Goal: Transaction & Acquisition: Purchase product/service

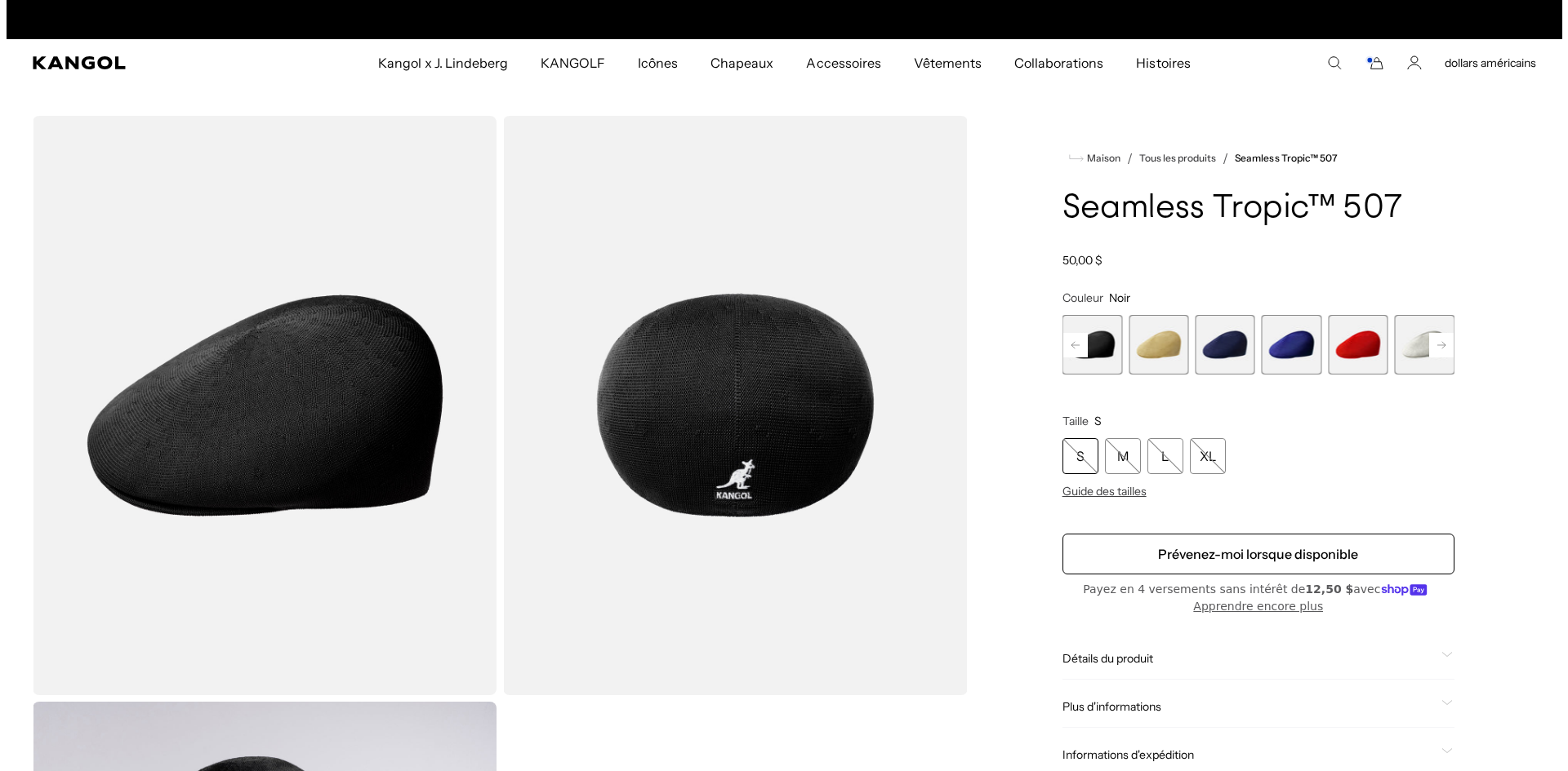
scroll to position [0, 336]
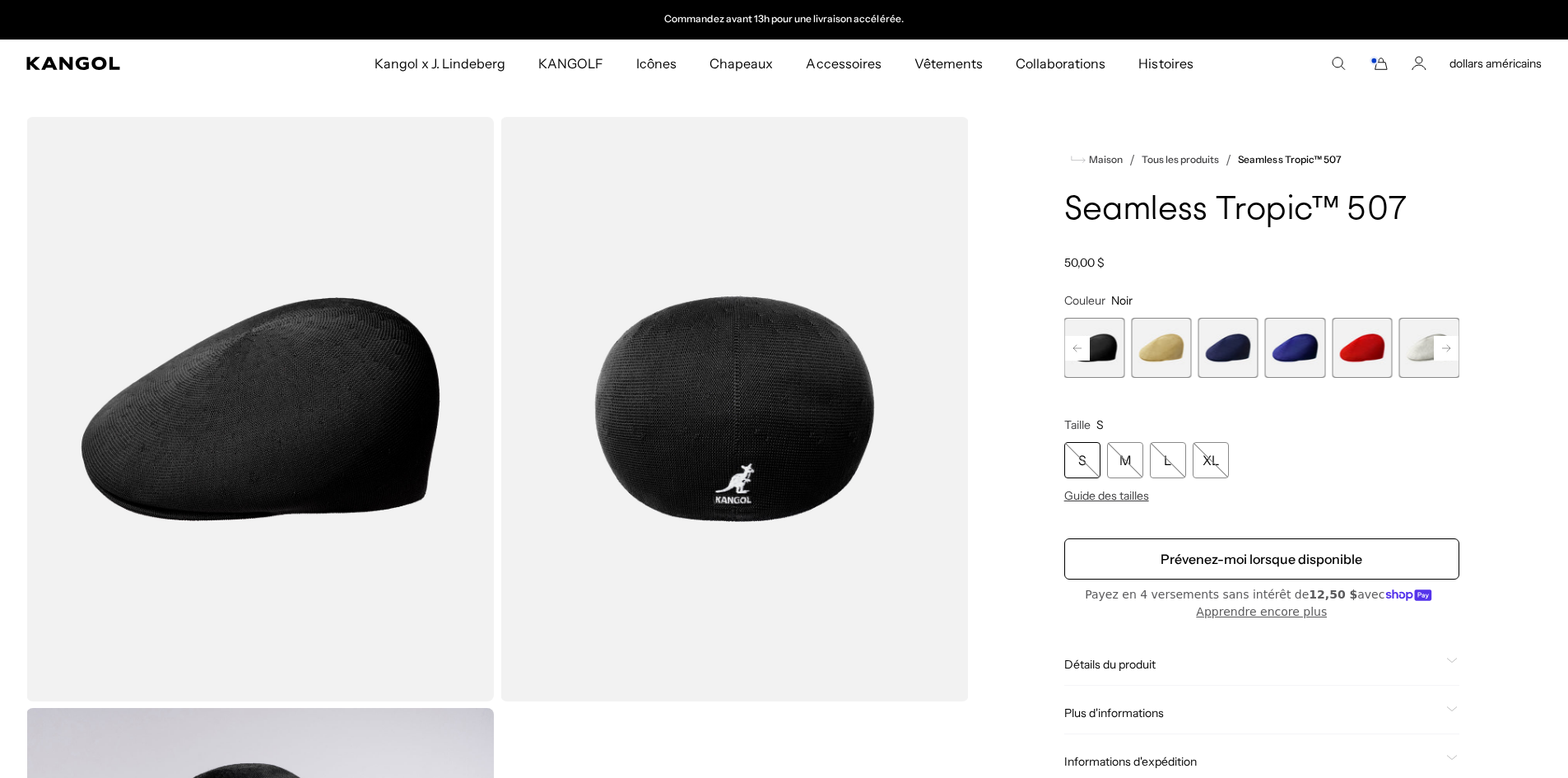
click at [1382, 62] on icon "Panier" at bounding box center [1378, 63] width 19 height 14
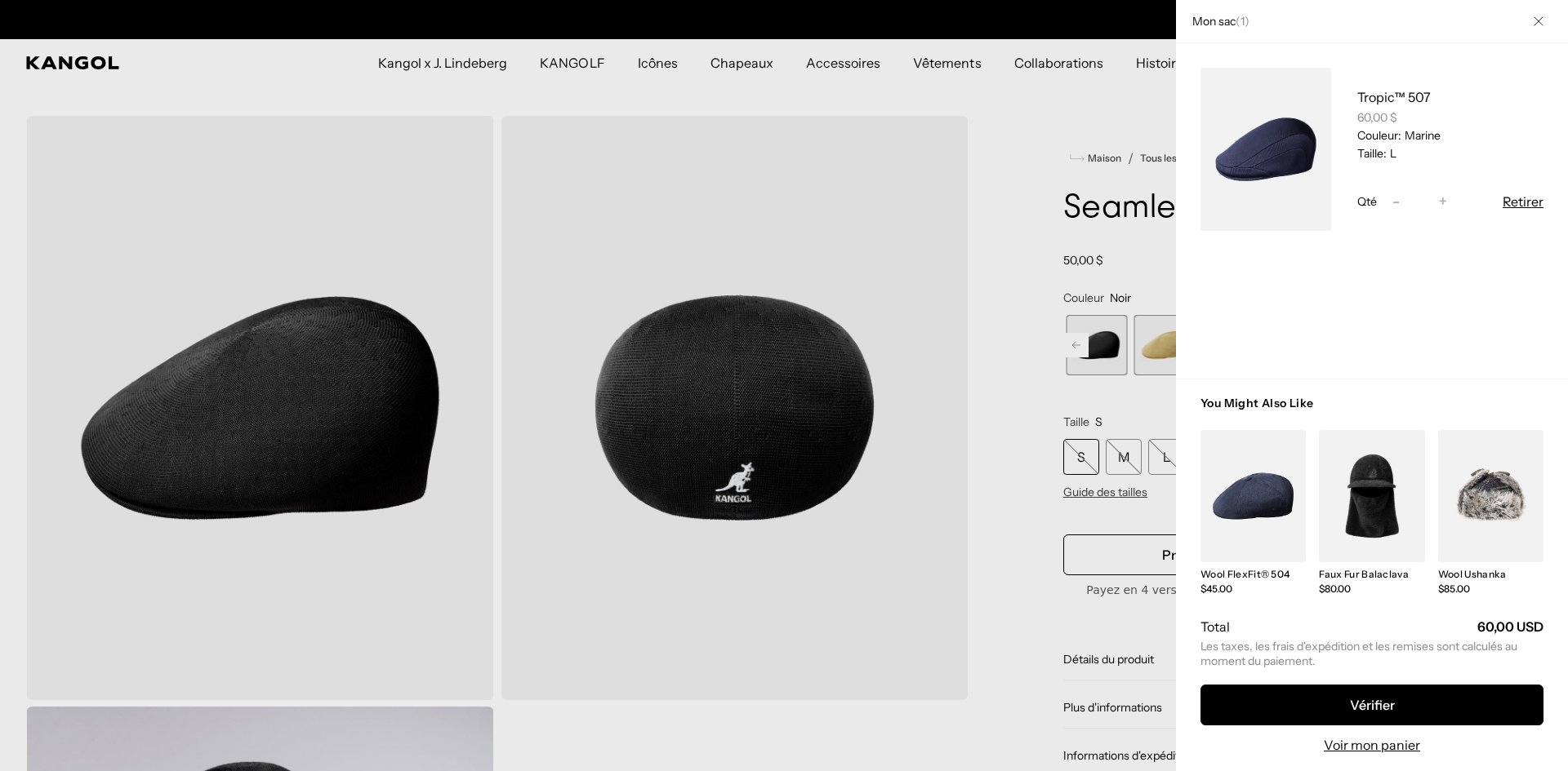
scroll to position [0, 0]
click at [1278, 163] on link "Mon sac" at bounding box center [1265, 149] width 130 height 163
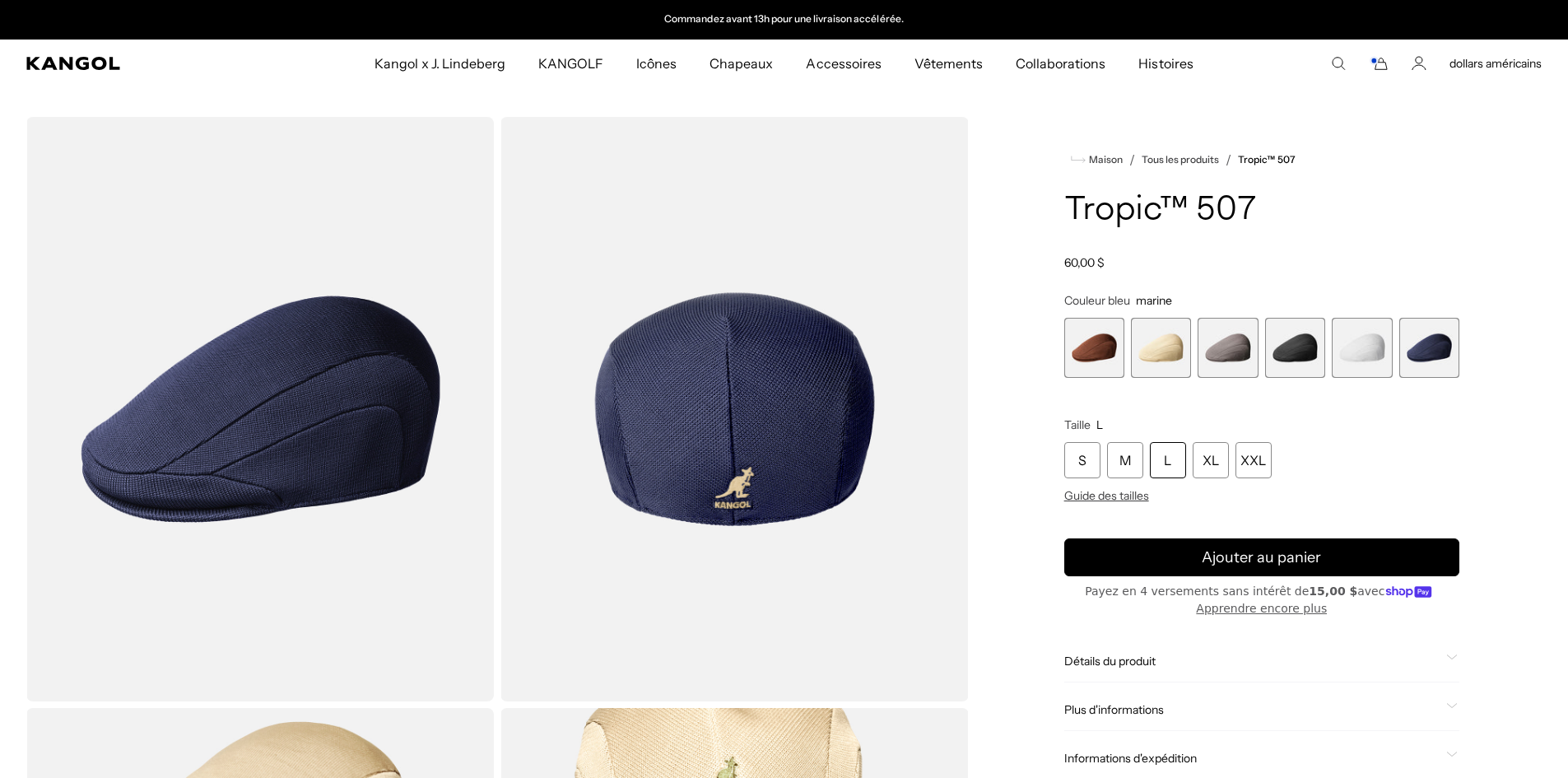
click at [1299, 349] on span "4 sur 6" at bounding box center [1295, 347] width 60 height 60
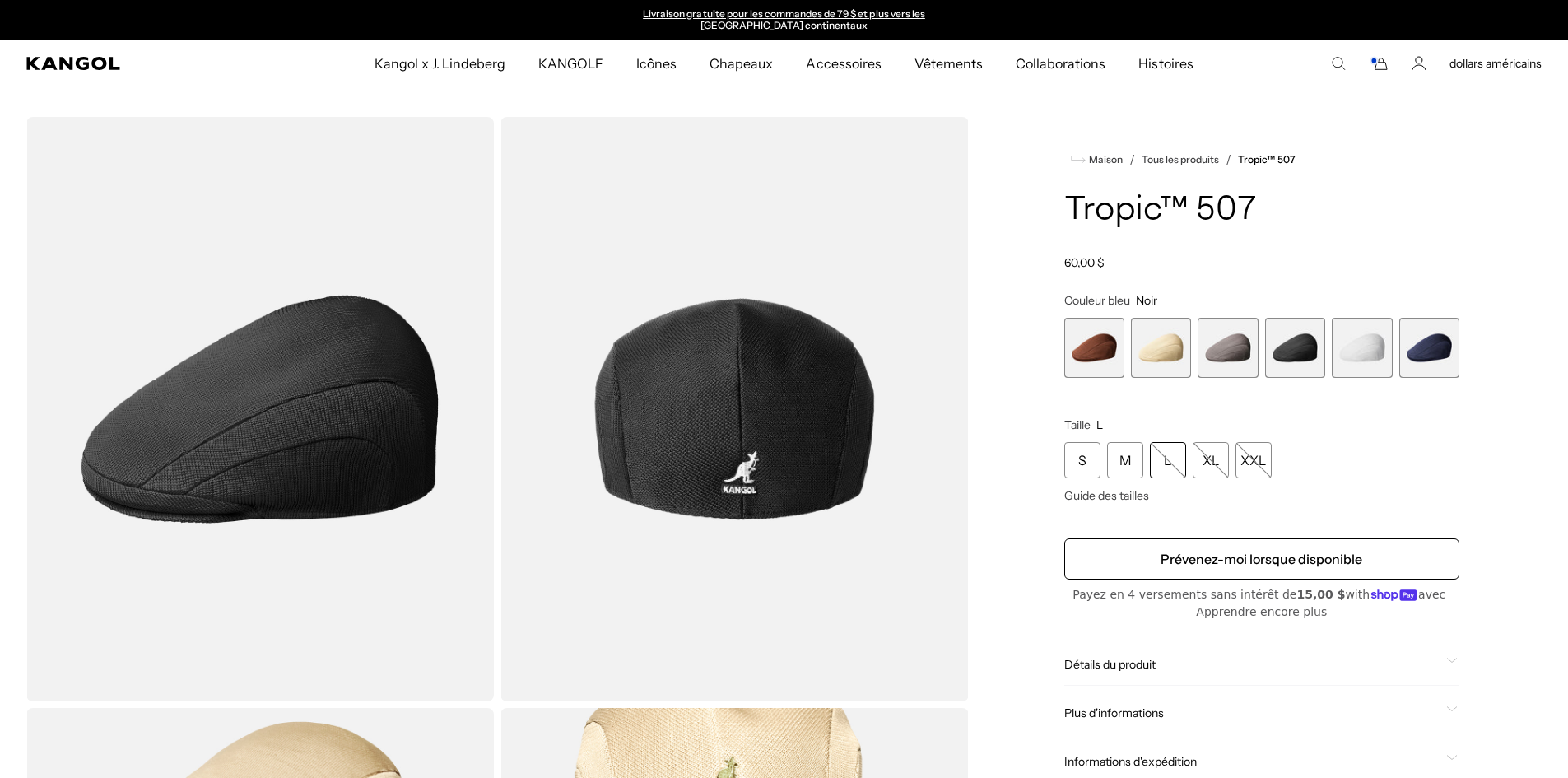
click at [1299, 355] on span "4 sur 6" at bounding box center [1295, 347] width 60 height 60
click at [1429, 350] on span "6 sur 6" at bounding box center [1429, 347] width 60 height 60
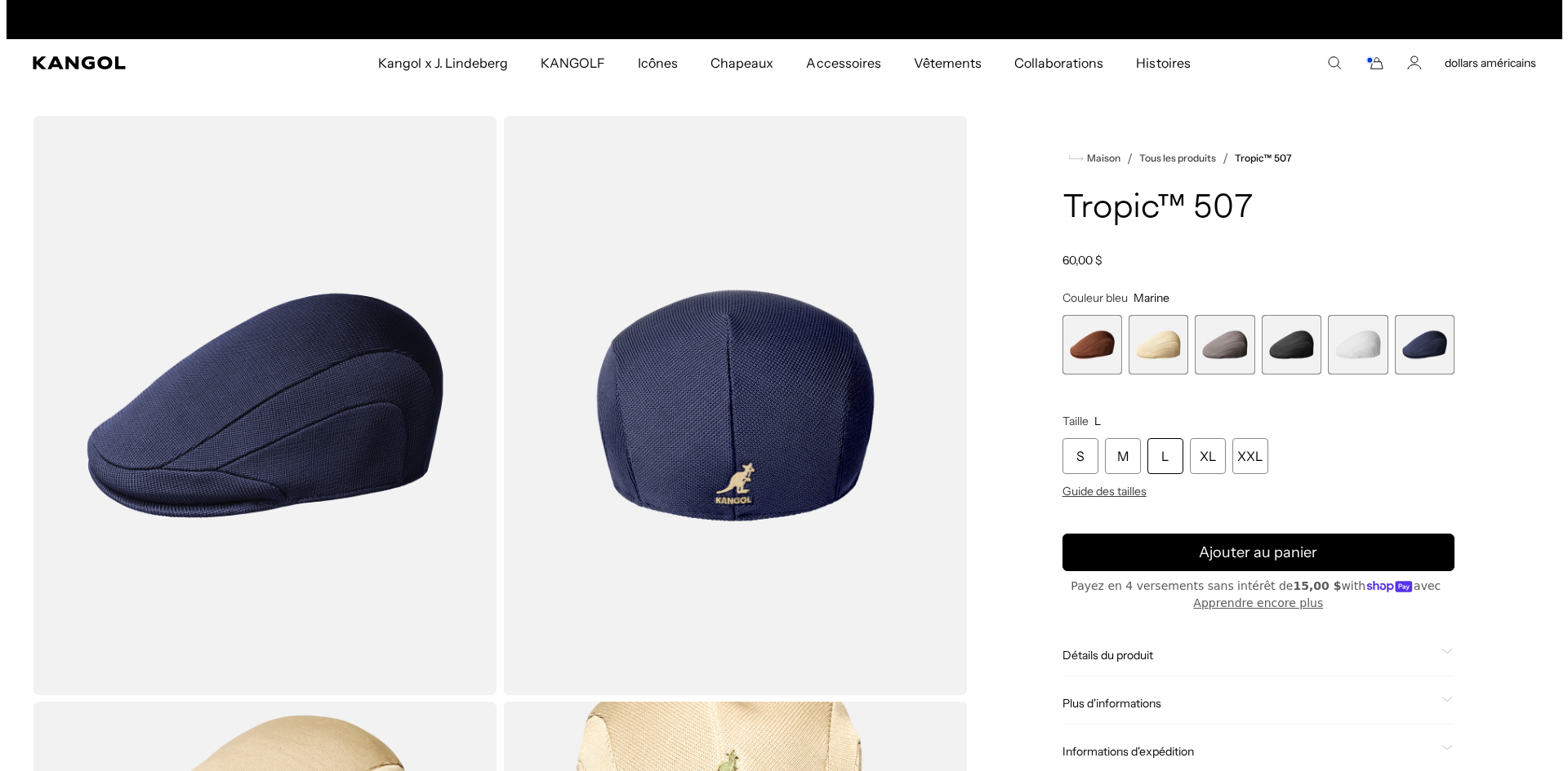
scroll to position [0, 336]
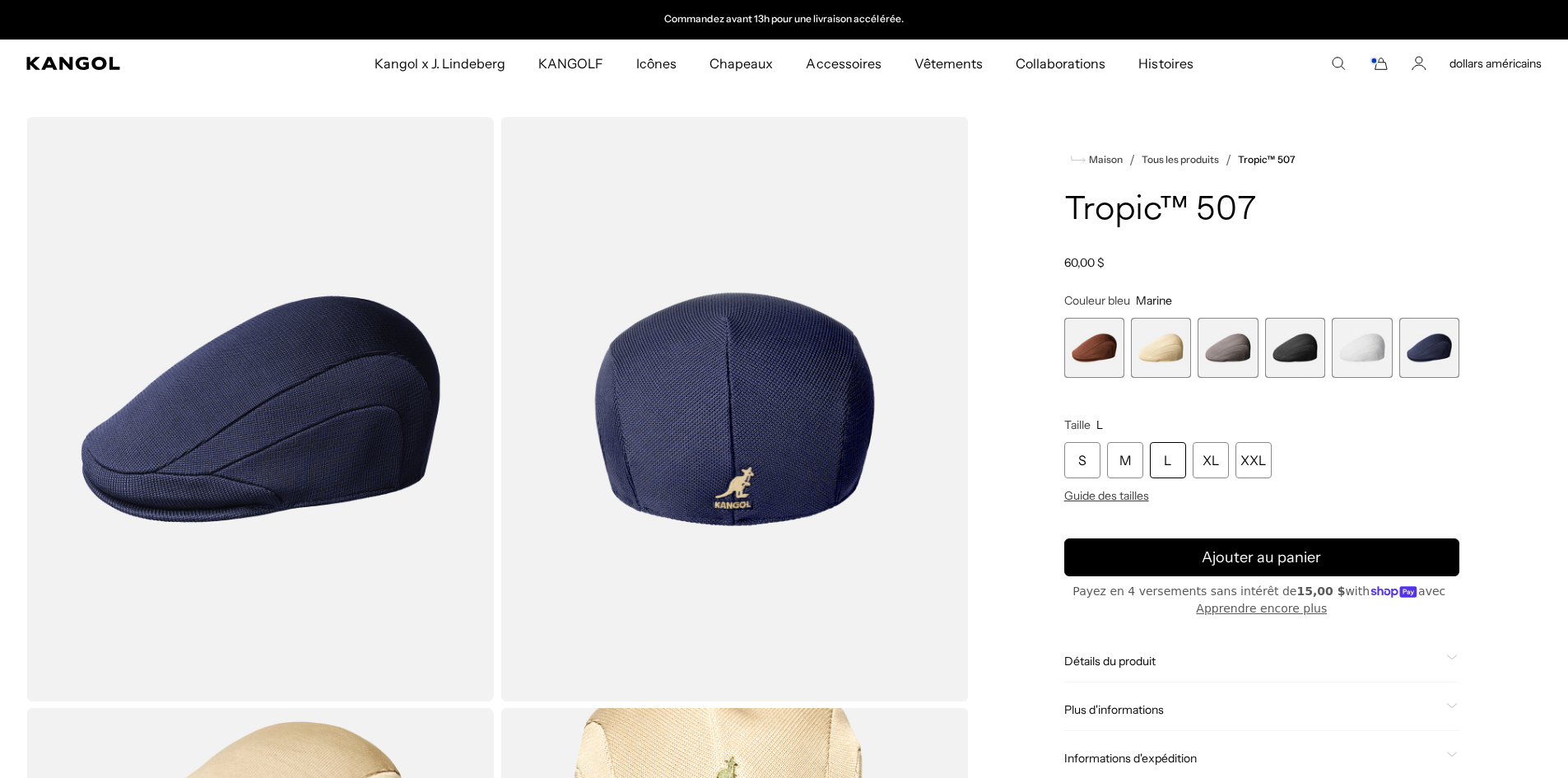
click at [1378, 68] on icon "Panier" at bounding box center [1378, 63] width 19 height 14
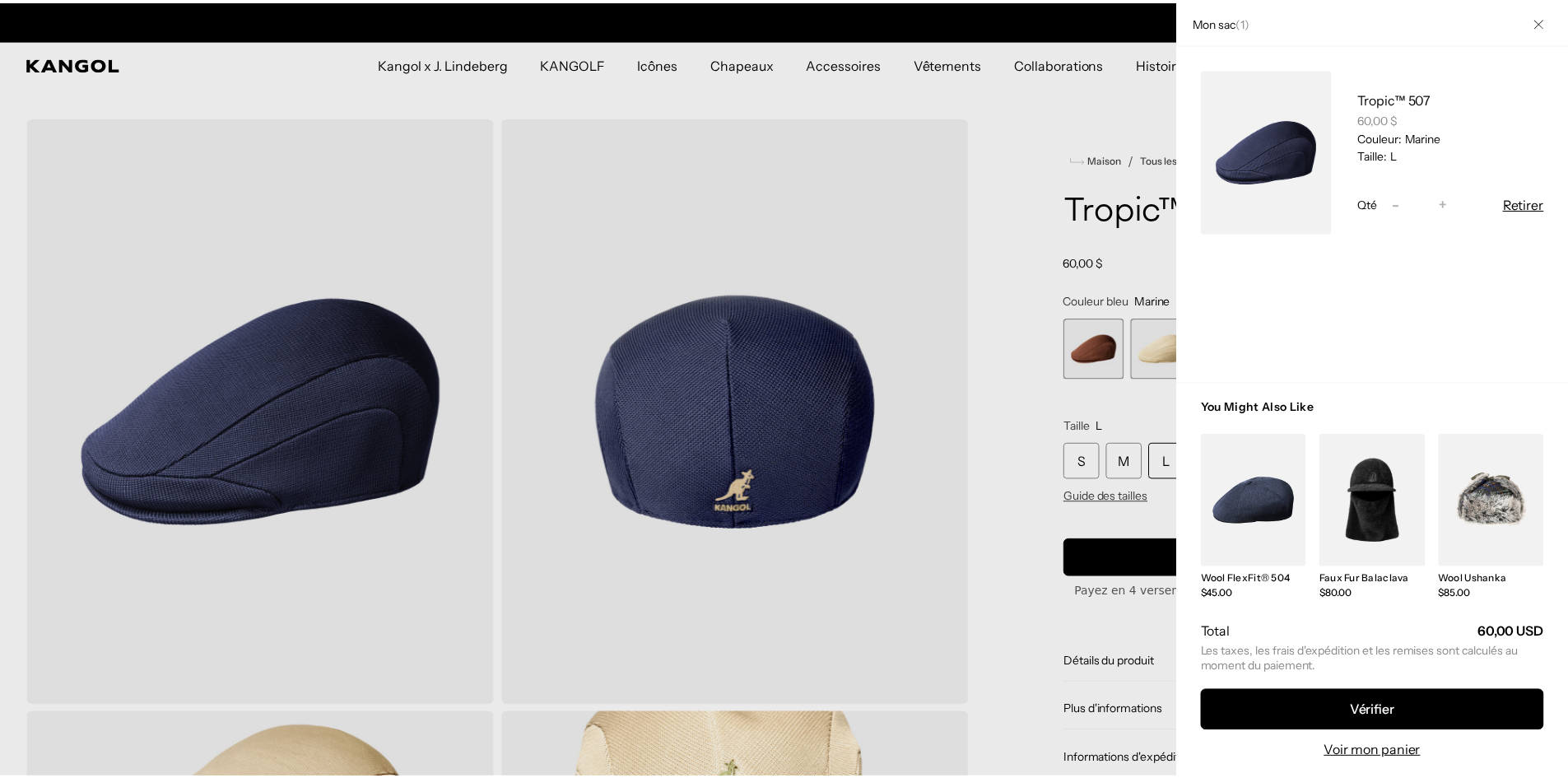
scroll to position [0, 0]
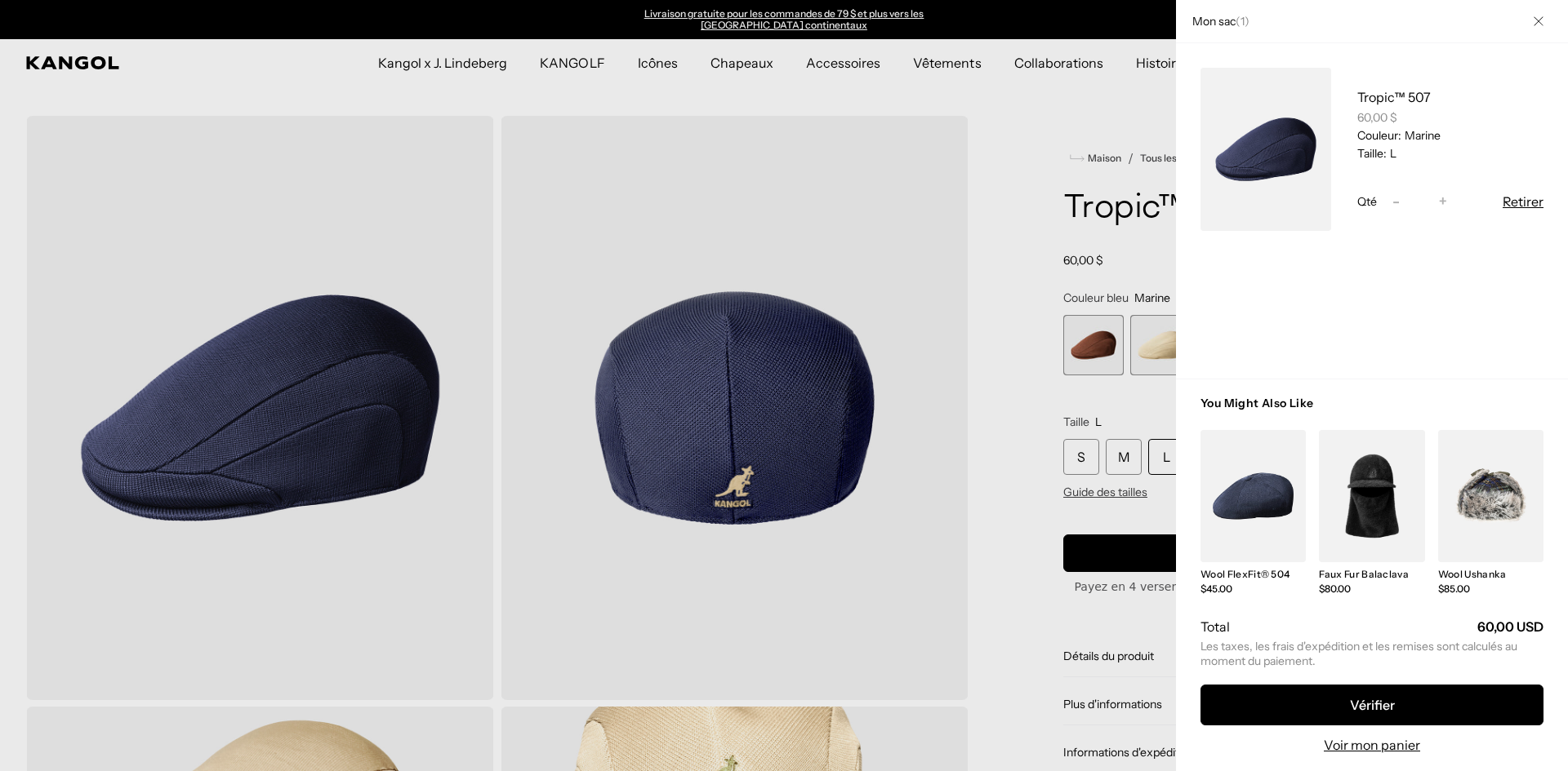
click at [1543, 19] on icon "Fermer" at bounding box center [1539, 21] width 10 height 10
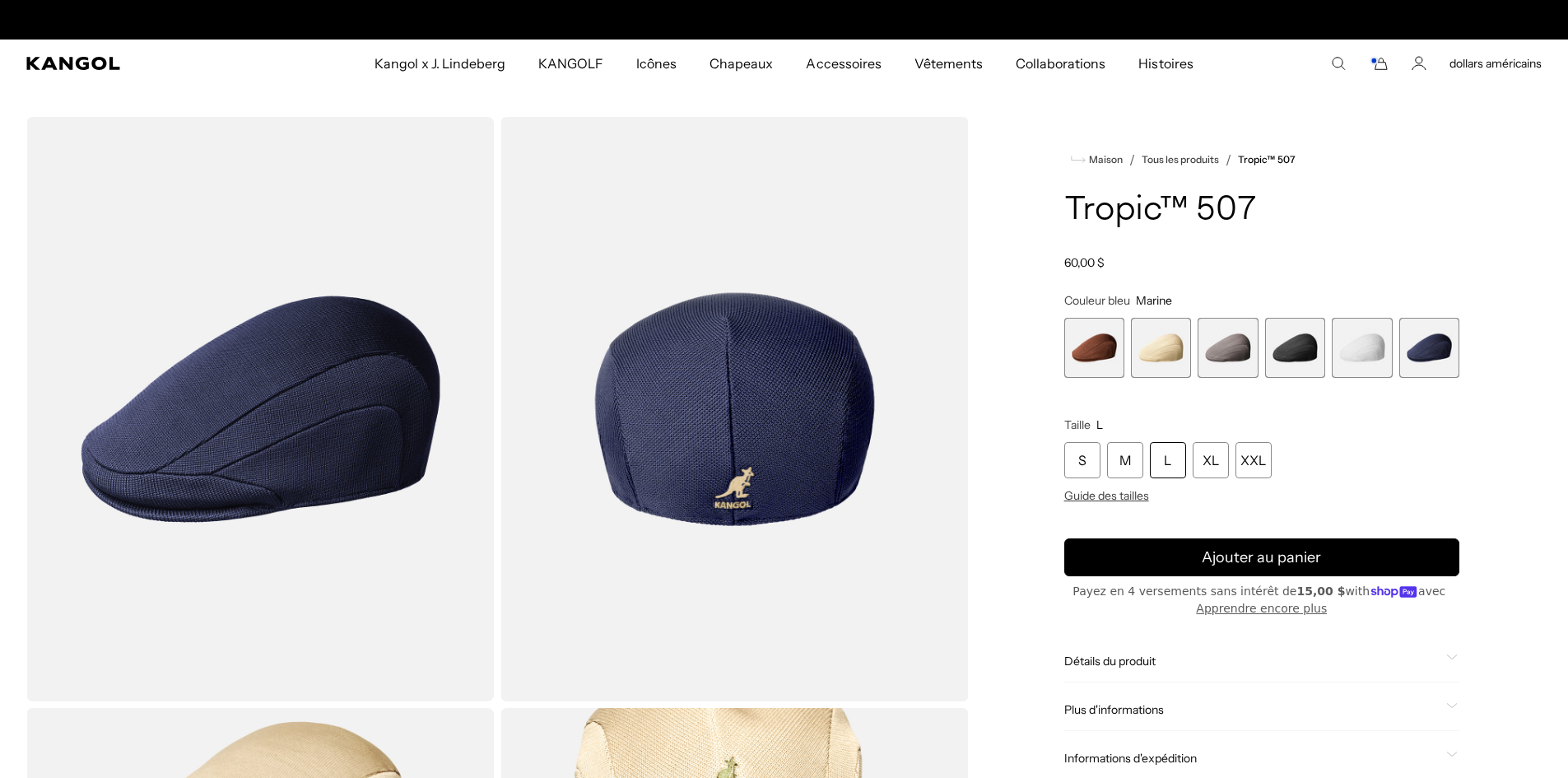
scroll to position [0, 339]
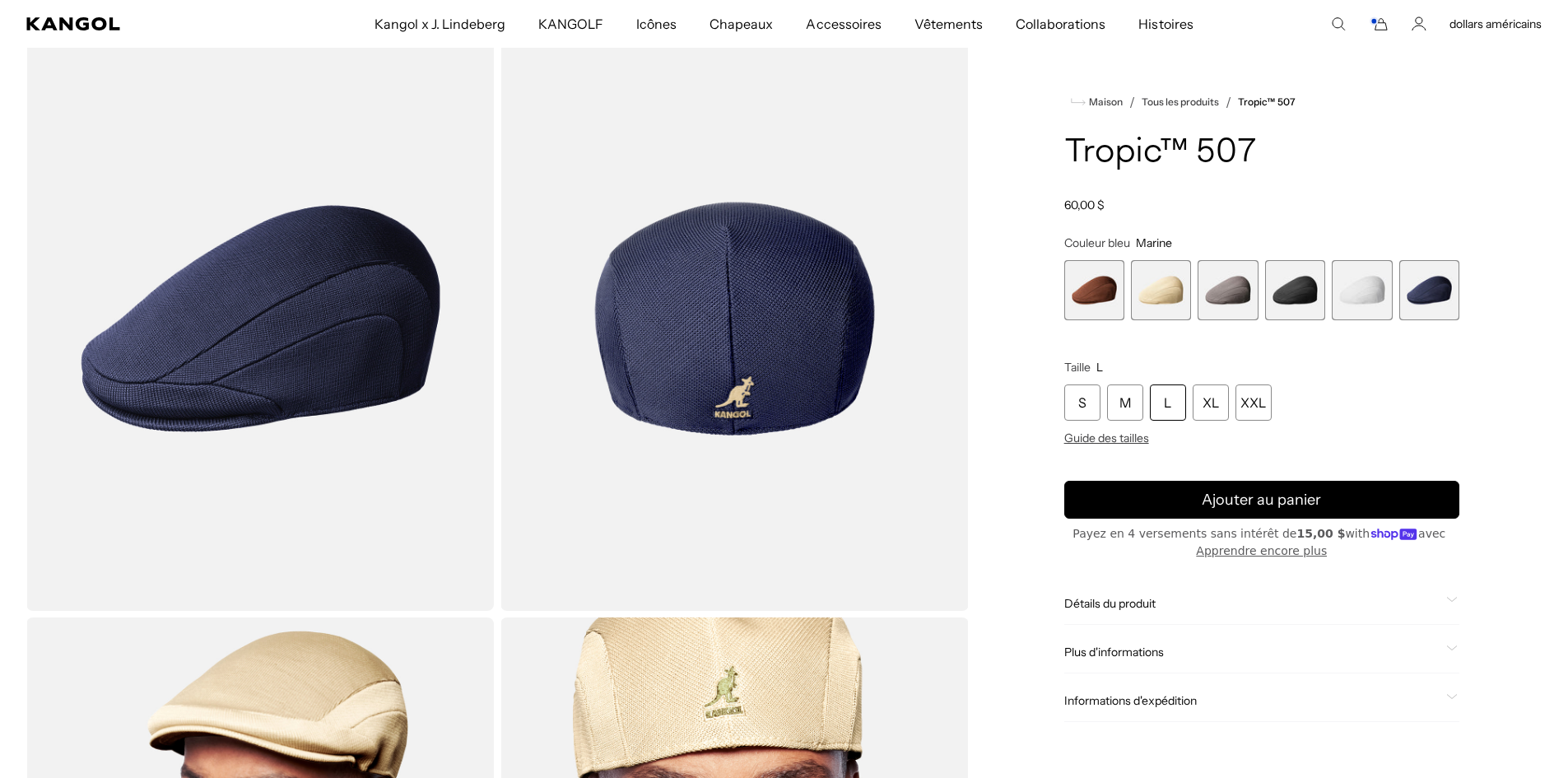
scroll to position [0, 0]
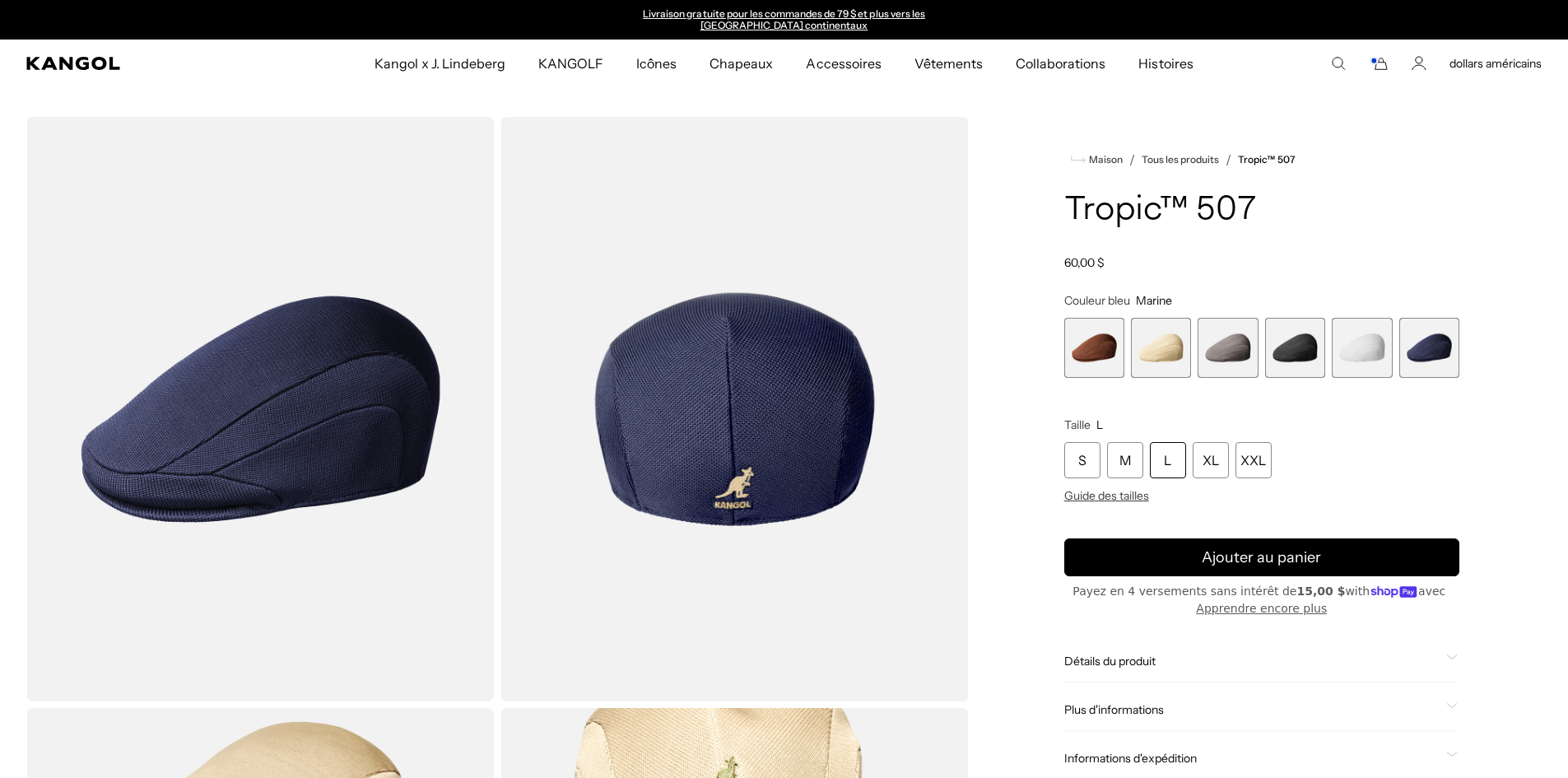
click at [1235, 345] on span "3 sur 6" at bounding box center [1227, 347] width 60 height 60
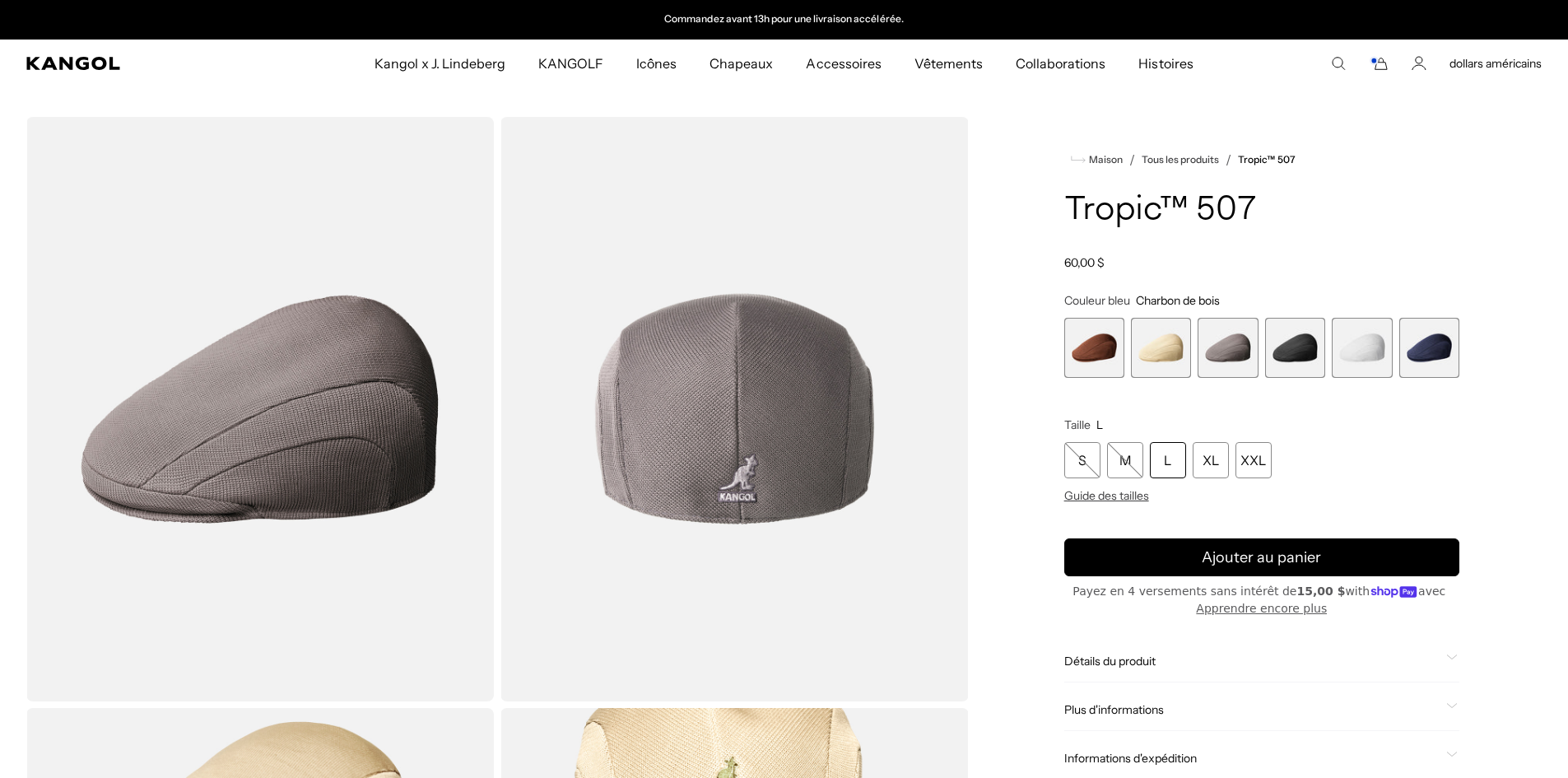
click at [1102, 348] on span "1 sur 6" at bounding box center [1094, 347] width 60 height 60
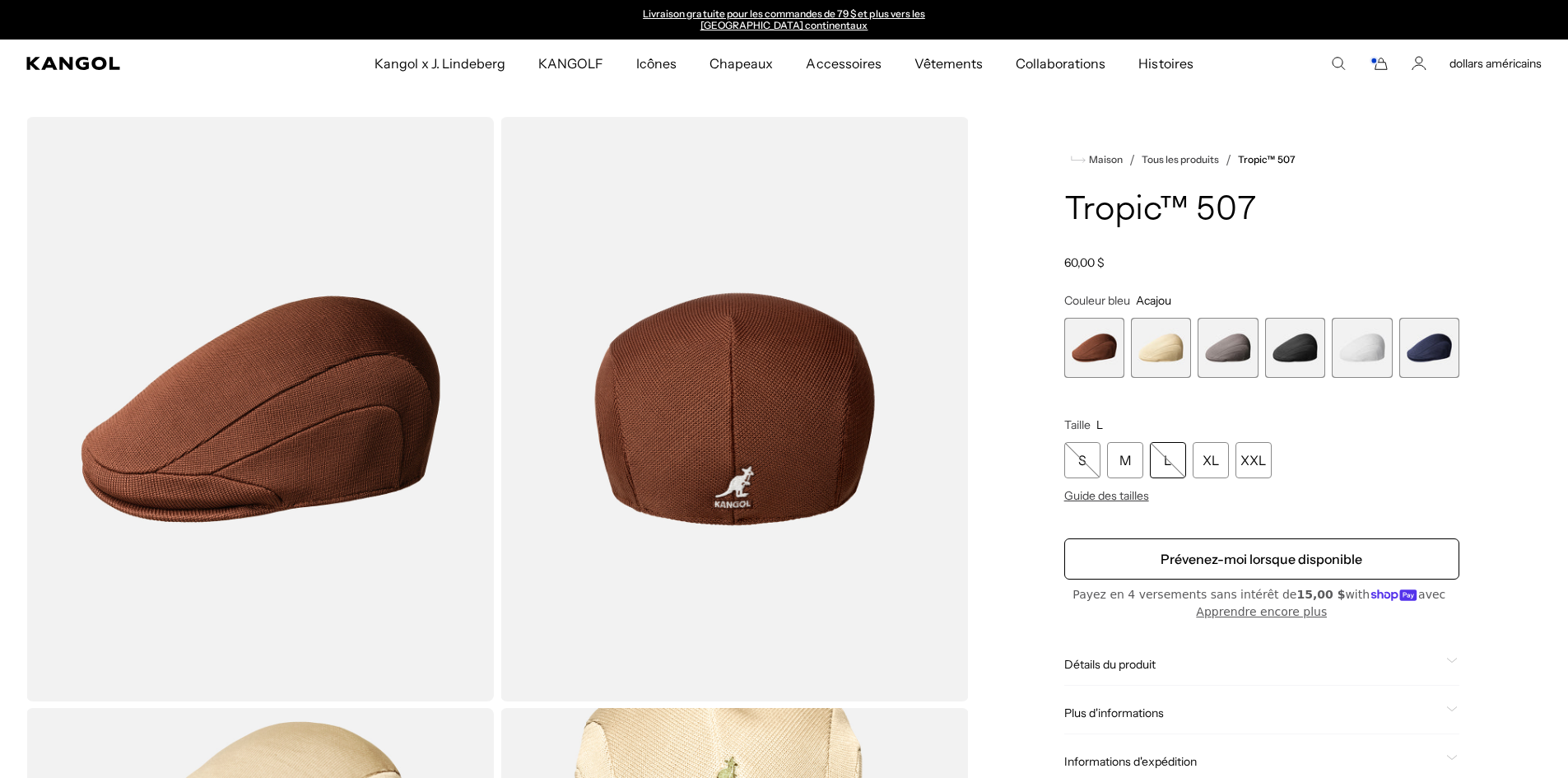
click at [1167, 342] on span "2 sur 6" at bounding box center [1161, 347] width 60 height 60
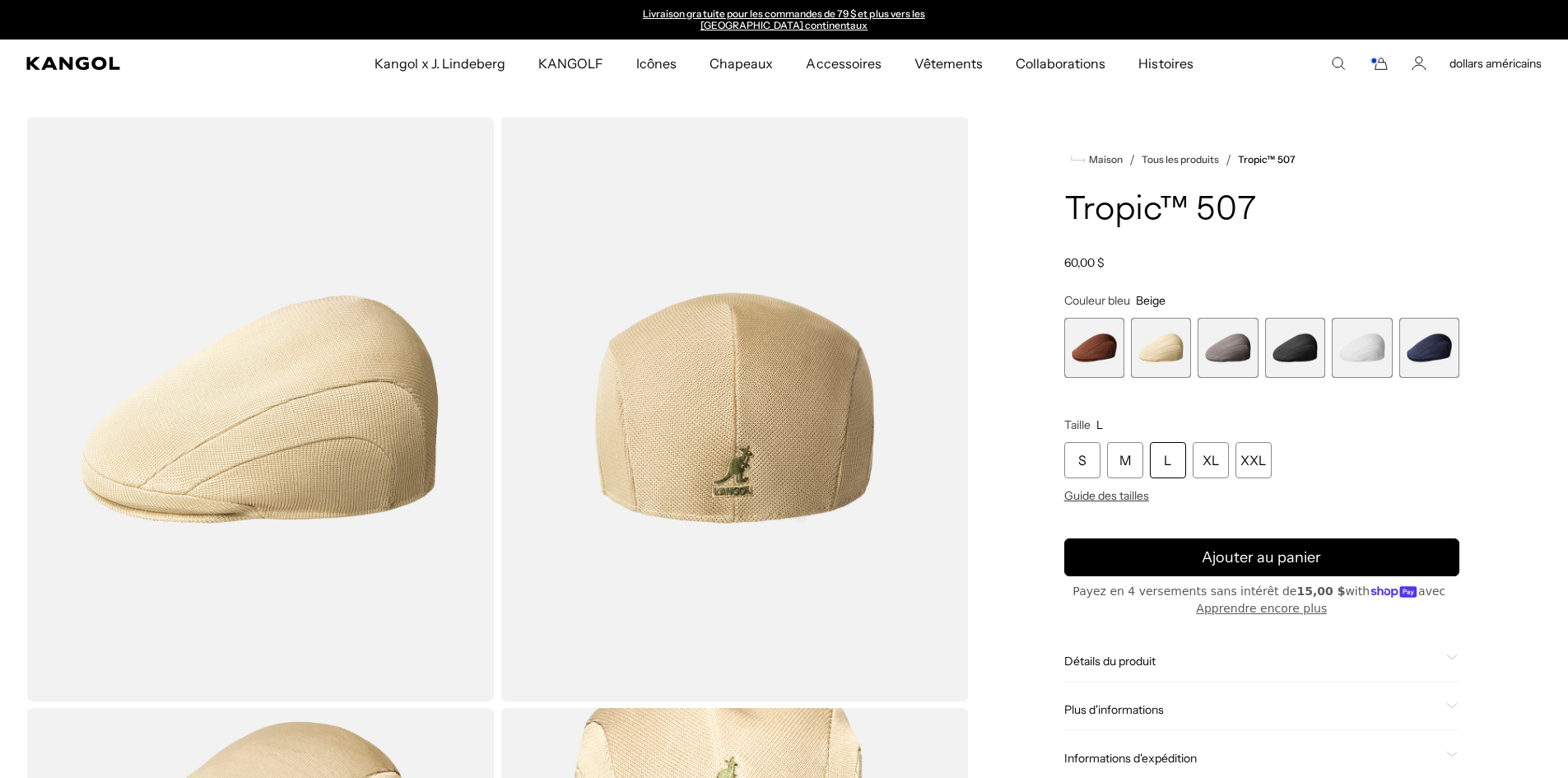
click at [1410, 347] on span "6 sur 6" at bounding box center [1429, 347] width 60 height 60
